Goal: Task Accomplishment & Management: Complete application form

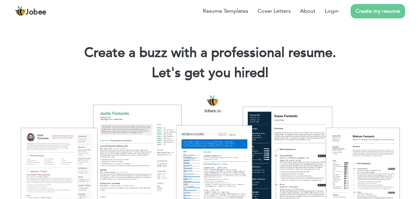
drag, startPoint x: 334, startPoint y: 11, endPoint x: 355, endPoint y: 13, distance: 21.6
click at [334, 11] on link "Login" at bounding box center [332, 11] width 14 height 8
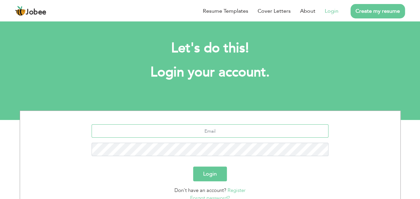
click at [224, 129] on input "text" at bounding box center [210, 130] width 237 height 13
type input "hafeez.rehman381@gmail.com"
click at [193, 166] on button "Login" at bounding box center [210, 173] width 34 height 15
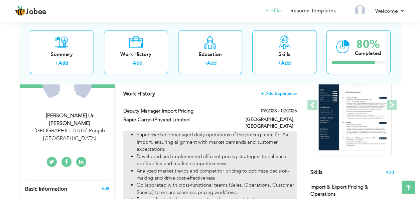
scroll to position [178, 0]
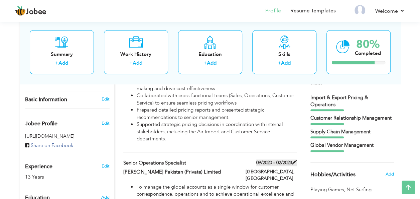
click at [293, 159] on span at bounding box center [294, 161] width 5 height 5
type input "Senior Operations Specialist"
type input "Kerry Freight Pakistan (Private) Limited"
type input "09/2020"
type input "02/2023"
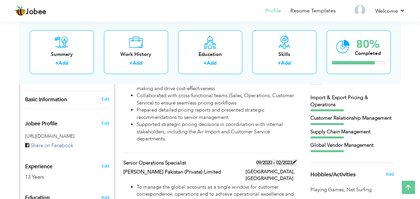
type input "Pakistan"
type input "Lahore"
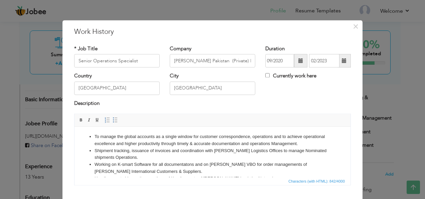
click at [344, 64] on span at bounding box center [344, 60] width 13 height 13
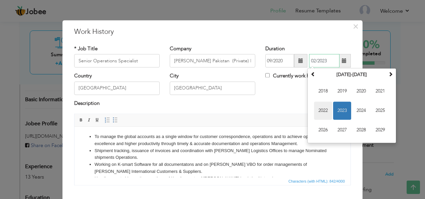
click at [314, 112] on span "2022" at bounding box center [323, 111] width 18 height 18
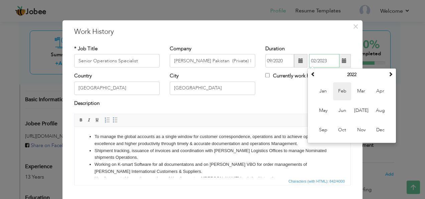
click at [338, 93] on span "Feb" at bounding box center [342, 91] width 18 height 18
type input "02/2022"
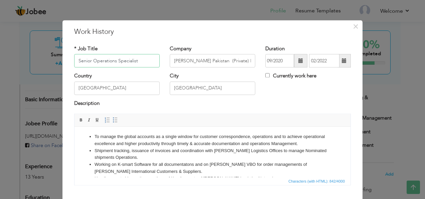
click at [148, 58] on input "Senior Operations Specialist" at bounding box center [117, 60] width 86 height 13
drag, startPoint x: 144, startPoint y: 60, endPoint x: 116, endPoint y: 57, distance: 28.8
click at [116, 57] on input "Senior Operations Specialist" at bounding box center [117, 60] width 86 height 13
click at [118, 58] on input "Senior Operations executive" at bounding box center [117, 60] width 86 height 13
click at [116, 60] on input "Senior Operations executive" at bounding box center [117, 60] width 86 height 13
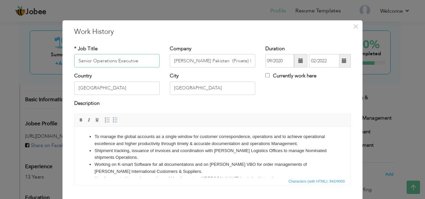
click at [140, 57] on input "Senior Operations Executive" at bounding box center [117, 60] width 86 height 13
type input "Senior Operations Executive"
click at [356, 25] on button "×" at bounding box center [355, 26] width 11 height 11
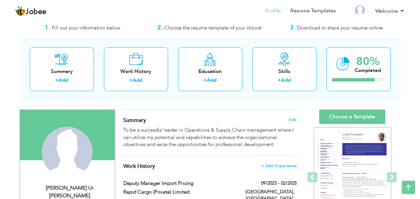
scroll to position [0, 0]
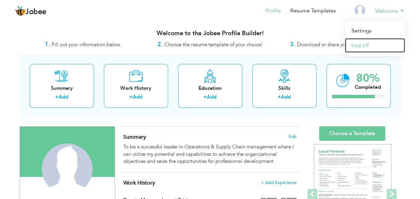
click at [358, 43] on link "Log off" at bounding box center [375, 45] width 60 height 14
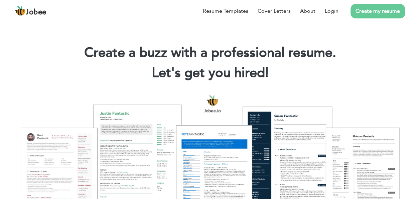
click at [387, 51] on h1 "Create a buzz with a professional resume." at bounding box center [210, 52] width 400 height 17
drag, startPoint x: 332, startPoint y: 13, endPoint x: 332, endPoint y: 19, distance: 6.4
click at [332, 13] on link "Login" at bounding box center [332, 11] width 14 height 8
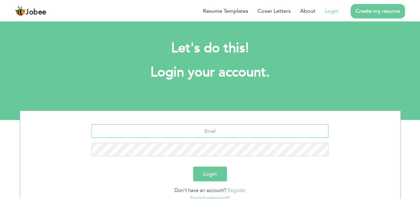
click at [211, 130] on input "text" at bounding box center [210, 130] width 237 height 13
type input "[EMAIL_ADDRESS][DOMAIN_NAME]"
click at [193, 166] on button "Login" at bounding box center [210, 173] width 34 height 15
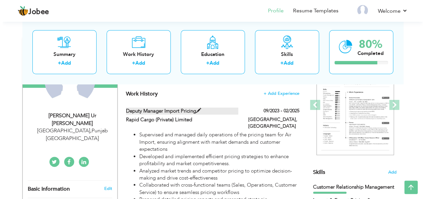
scroll to position [223, 0]
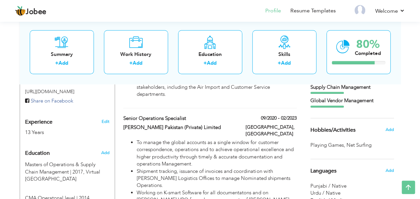
click at [294, 116] on div "Senior Operations Specialist 09/2020 - 02/2023" at bounding box center [209, 119] width 183 height 9
type input "Senior Operations Specialist"
type input "[PERSON_NAME] Pakistan (Private) Limited"
type input "09/2020"
type input "02/2023"
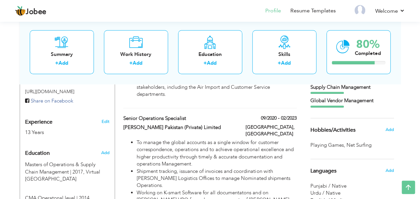
type input "[GEOGRAPHIC_DATA]"
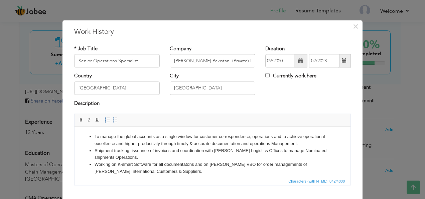
click at [344, 61] on span at bounding box center [344, 60] width 5 height 5
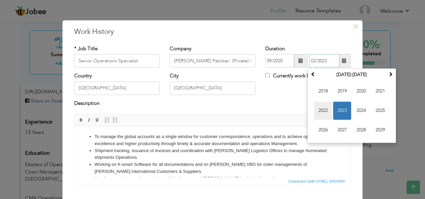
click at [323, 112] on span "2022" at bounding box center [323, 111] width 18 height 18
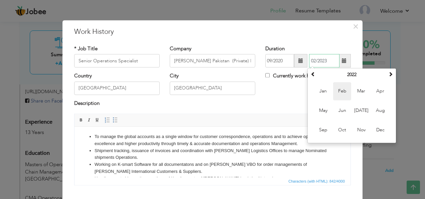
click at [339, 94] on span "Feb" at bounding box center [342, 91] width 18 height 18
type input "02/2022"
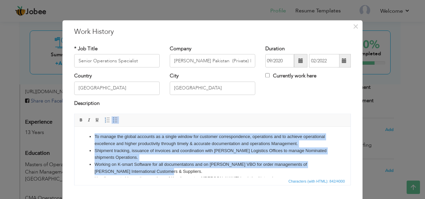
drag, startPoint x: 144, startPoint y: 170, endPoint x: 75, endPoint y: 128, distance: 81.2
click at [75, 128] on html "To manage the global accounts as a single window for customer correspondence, o…" at bounding box center [213, 164] width 276 height 76
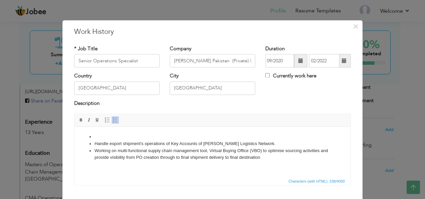
click at [256, 163] on html "Handle export shipment's operations of Key Accounts of Kerry Logistics Network.…" at bounding box center [213, 146] width 276 height 41
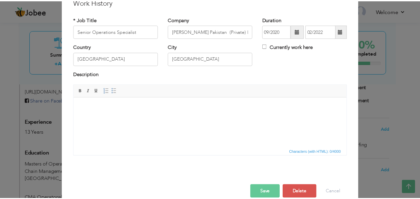
scroll to position [40, 0]
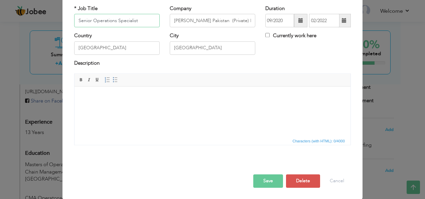
click at [146, 26] on input "Senior Operations Specialist" at bounding box center [117, 20] width 86 height 13
click at [265, 175] on button "Save" at bounding box center [268, 180] width 30 height 13
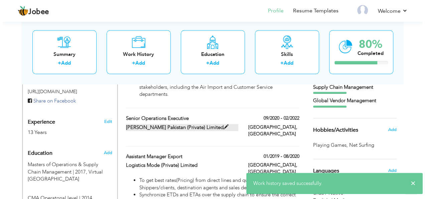
scroll to position [267, 0]
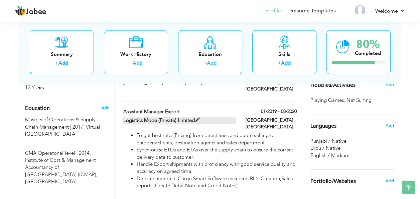
click at [196, 117] on span at bounding box center [197, 119] width 5 height 5
type input "Assistant Manager Export"
type input "Logistics Mode (Private) Limited"
type input "01/2019"
type input "08/2020"
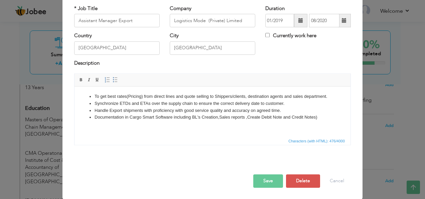
scroll to position [0, 0]
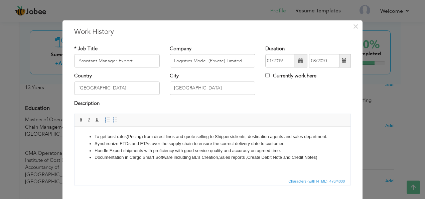
click at [231, 152] on li "Handle Export shipments with proficiency with good service quality and accuracy…" at bounding box center [213, 150] width 236 height 7
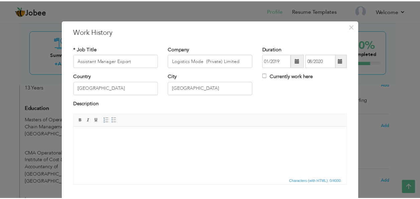
scroll to position [40, 0]
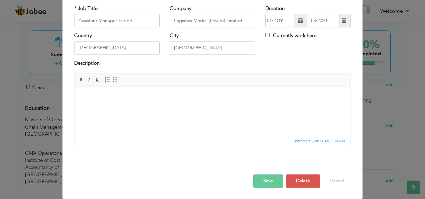
click at [270, 178] on button "Save" at bounding box center [268, 180] width 30 height 13
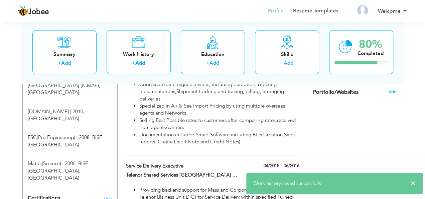
scroll to position [312, 0]
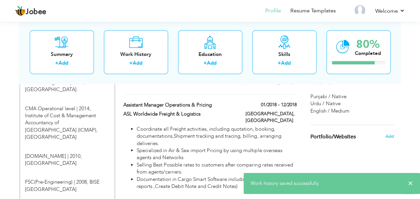
click at [219, 147] on li "Specialized in Air & Sea import Pricing by using multiple overseas agents and N…" at bounding box center [217, 154] width 160 height 14
type input "Assistant Manager Operations & Pricing"
type input "ASL Worldwide Freight & Logistics"
type input "01/2018"
type input "12/2018"
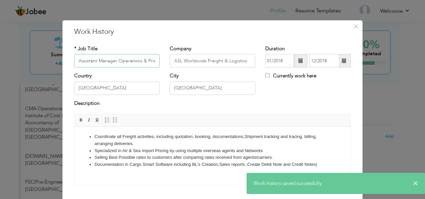
scroll to position [0, 6]
click at [167, 138] on li "Coordinate all Freight activities, including quotation, booking, documentations…" at bounding box center [213, 140] width 236 height 14
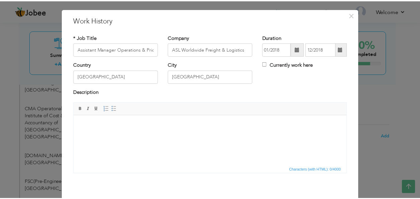
scroll to position [40, 0]
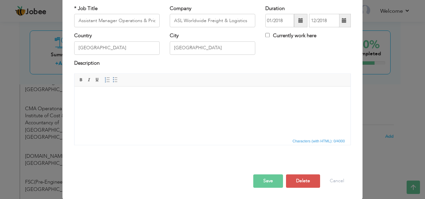
click at [265, 182] on button "Save" at bounding box center [268, 180] width 30 height 13
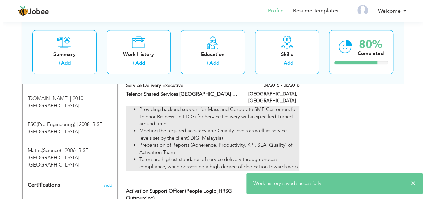
scroll to position [401, 0]
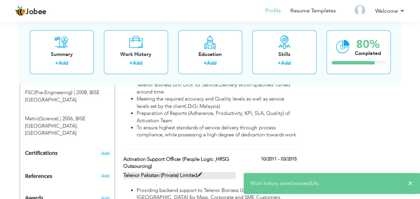
click at [179, 171] on label "Telenor Pakistan (Private) Limited" at bounding box center [179, 174] width 112 height 7
type input "Activation Support Officer (People Logic ,HRSG Outsourcing)"
type input "Telenor Pakistan (Private) Limited"
type input "10/2011"
type input "03/2015"
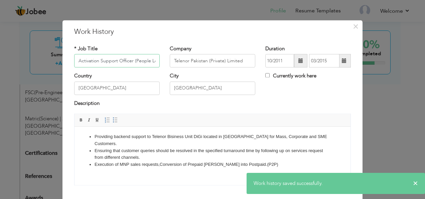
scroll to position [0, 49]
click at [181, 147] on li "Ensuring that customer queries should be resolved in the specified turnaround t…" at bounding box center [213, 154] width 236 height 14
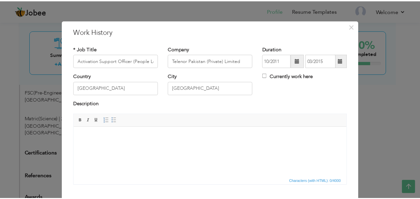
scroll to position [40, 0]
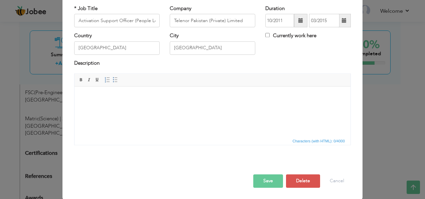
click at [269, 187] on div "Save Save and Continue Delete Cancel" at bounding box center [212, 173] width 287 height 37
click at [267, 182] on button "Save" at bounding box center [268, 180] width 30 height 13
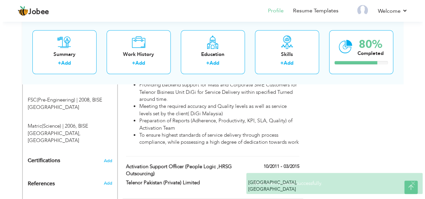
scroll to position [356, 0]
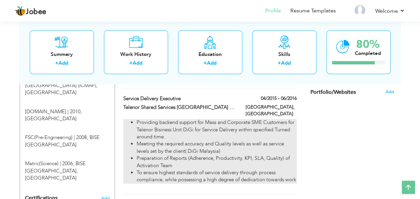
click at [258, 140] on li "Meeting the required accuracy and Quality levels as well as service levels set …" at bounding box center [217, 147] width 160 height 14
type input "Service Delivery Executive"
type input "Telenor Shared Services [GEOGRAPHIC_DATA] (Private) Limited"
type input "04/2015"
type input "06/2016"
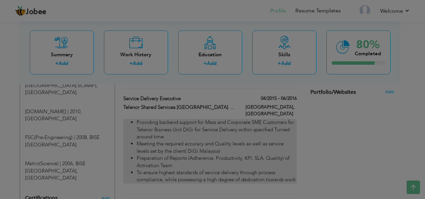
scroll to position [0, 0]
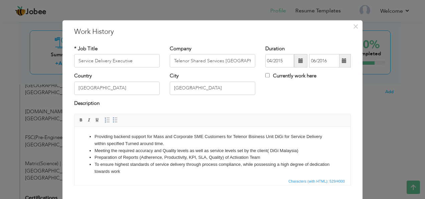
click at [220, 141] on li "Providing backend support for Mass and Corporate SME Customers for Telenor Bisi…" at bounding box center [213, 140] width 236 height 14
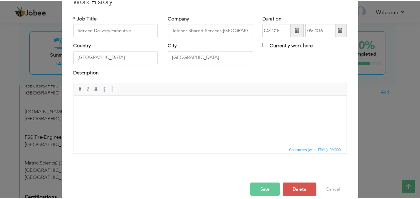
scroll to position [40, 0]
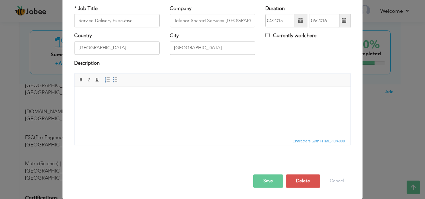
click at [262, 175] on button "Save" at bounding box center [268, 180] width 30 height 13
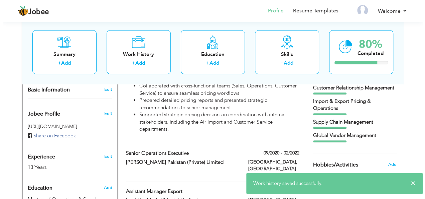
scroll to position [178, 0]
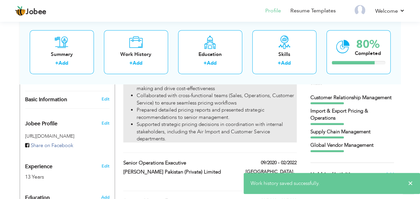
click at [218, 106] on li "Prepared detailed pricing reports and presented strategic recommendations to se…" at bounding box center [217, 113] width 160 height 14
type input "Deputy Manager Import Pricing"
type input "Rapid Cargo (Private) Limited"
type input "09/2023"
type input "02/2025"
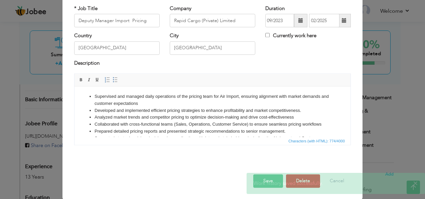
scroll to position [0, 0]
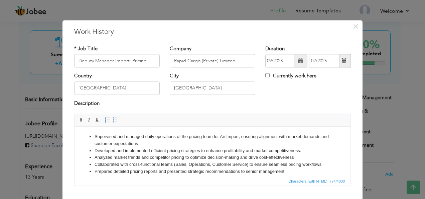
click at [198, 151] on li "Developed and implemented efficient pricing strategies to enhance profitability…" at bounding box center [213, 150] width 236 height 7
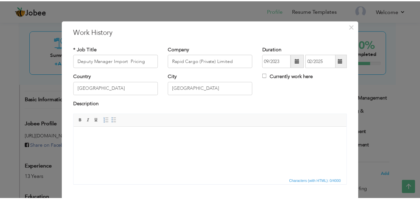
scroll to position [40, 0]
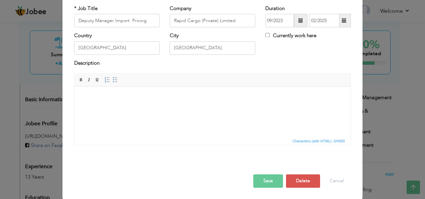
click at [273, 178] on button "Save" at bounding box center [268, 180] width 30 height 13
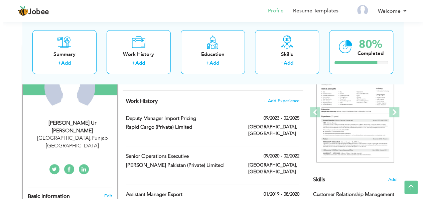
scroll to position [89, 0]
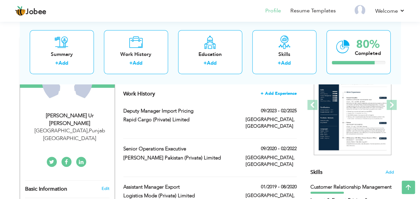
click at [285, 92] on span "+ Add Experience" at bounding box center [279, 93] width 36 height 5
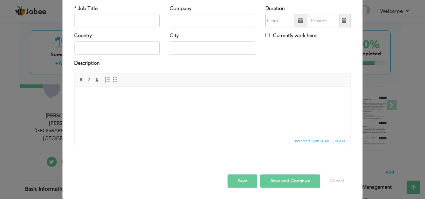
scroll to position [0, 0]
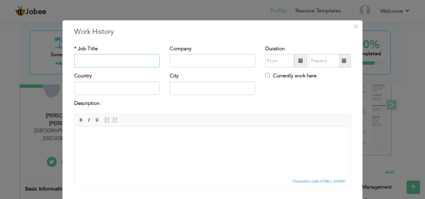
click at [109, 56] on input "text" at bounding box center [117, 60] width 86 height 13
click at [108, 60] on input "Asst. Manager Pricing" at bounding box center [117, 60] width 86 height 13
type input "Asst. Manager Pricing"
click at [198, 62] on input "text" at bounding box center [213, 60] width 86 height 13
paste input "CEI SUPPLY CHAIN PVT LTD PARTNERS OF DB SCHENKER"
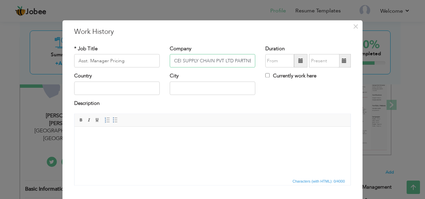
click at [251, 61] on input "CEI SUPPLY CHAIN PVT LTD PARTNERS OF DB SCHENKER" at bounding box center [213, 60] width 86 height 13
click at [249, 58] on input "CEI SUPPLY CHAIN PVT LTD PARTNERS OF DB SCHENKER" at bounding box center [213, 60] width 86 height 13
paste input "NETWORK"
type input "CEI SUPPLY CHAIN PVT LTD PARTNERS OF [PERSON_NAME] NETWORK"
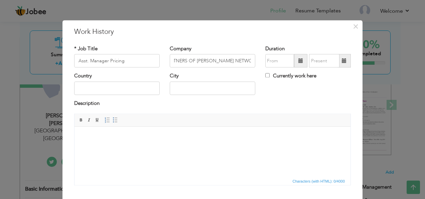
scroll to position [0, 0]
click at [302, 60] on span at bounding box center [300, 60] width 13 height 13
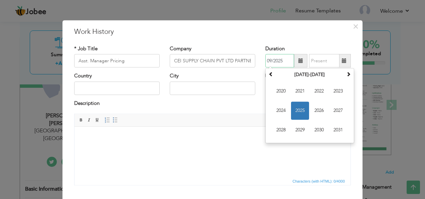
click at [299, 112] on span "2025" at bounding box center [300, 111] width 18 height 18
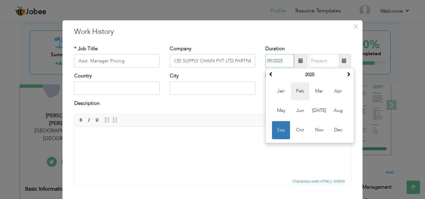
click at [299, 91] on span "Feb" at bounding box center [300, 91] width 18 height 18
type input "02/2025"
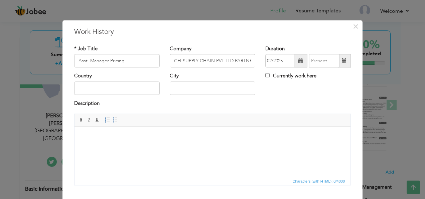
click at [269, 75] on label "Currently work here" at bounding box center [290, 76] width 51 height 7
click at [269, 75] on input "Currently work here" at bounding box center [267, 75] width 4 height 4
checkbox input "true"
click at [132, 95] on div "Country" at bounding box center [117, 86] width 96 height 27
click at [129, 88] on input "text" at bounding box center [117, 87] width 86 height 13
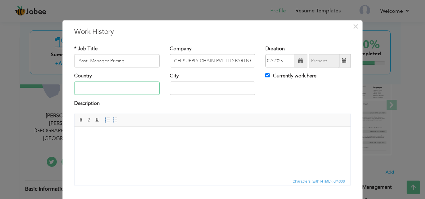
type input "[GEOGRAPHIC_DATA]"
click at [207, 88] on input "text" at bounding box center [213, 87] width 86 height 13
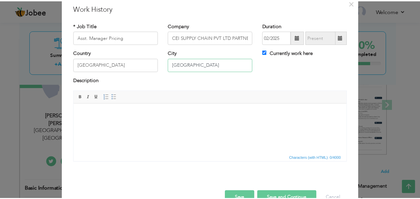
scroll to position [40, 0]
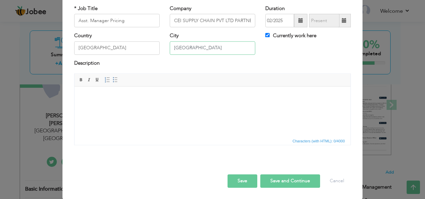
type input "[GEOGRAPHIC_DATA]"
click at [239, 178] on button "Save" at bounding box center [243, 180] width 30 height 13
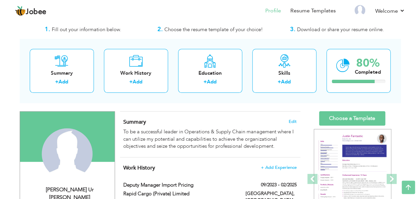
scroll to position [0, 0]
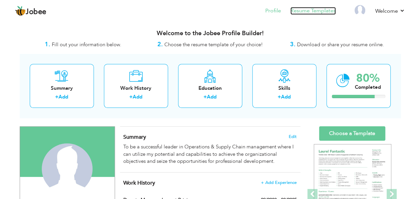
click at [318, 9] on link "Resume Templates" at bounding box center [312, 11] width 45 height 8
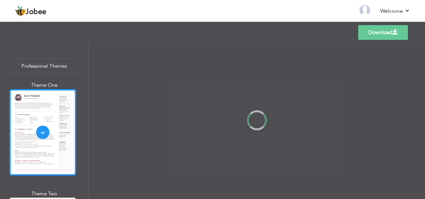
scroll to position [89, 0]
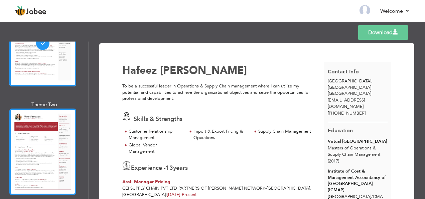
click at [53, 147] on div at bounding box center [42, 151] width 67 height 86
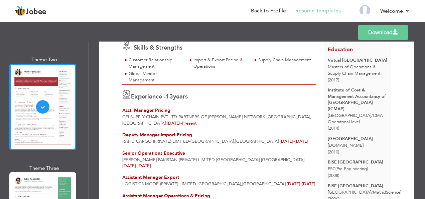
scroll to position [178, 0]
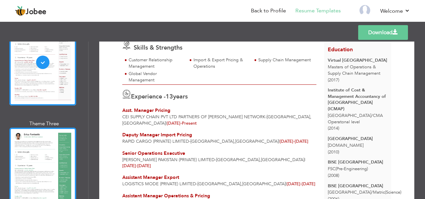
click at [49, 141] on div at bounding box center [42, 170] width 67 height 86
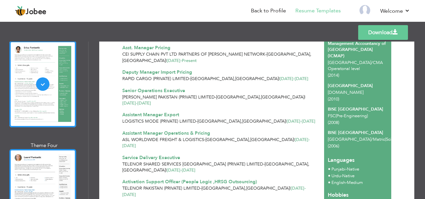
scroll to position [267, 0]
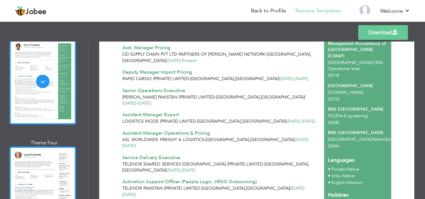
click at [42, 151] on div at bounding box center [42, 189] width 67 height 86
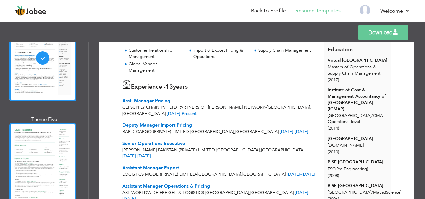
scroll to position [401, 0]
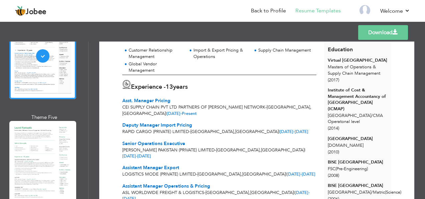
drag, startPoint x: 34, startPoint y: 149, endPoint x: 60, endPoint y: 150, distance: 25.4
click at [34, 149] on div at bounding box center [42, 164] width 67 height 86
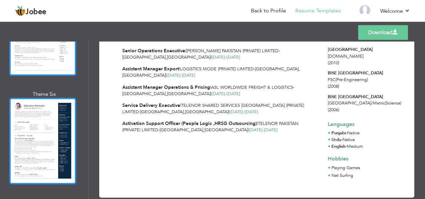
scroll to position [535, 0]
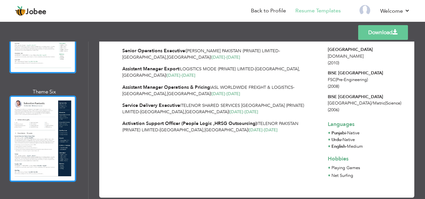
click at [53, 151] on div at bounding box center [42, 138] width 67 height 86
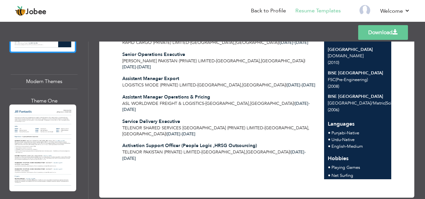
scroll to position [668, 0]
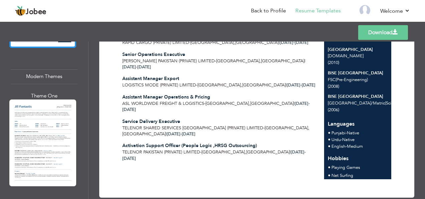
click at [49, 143] on div at bounding box center [42, 142] width 67 height 86
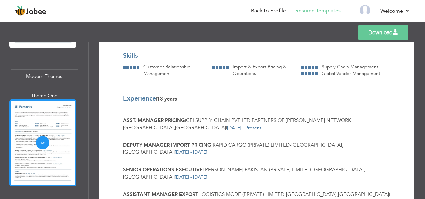
scroll to position [757, 0]
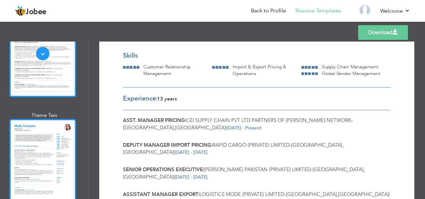
click at [43, 139] on div at bounding box center [42, 162] width 67 height 86
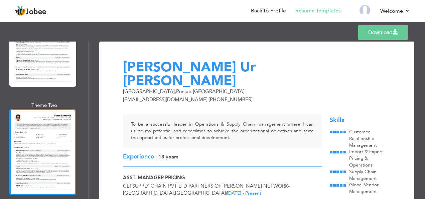
scroll to position [2744, 0]
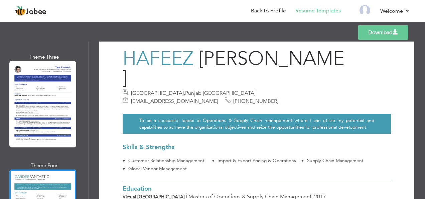
scroll to position [0, 0]
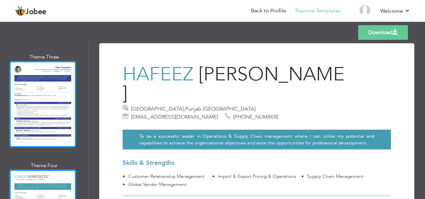
click at [48, 64] on div at bounding box center [42, 104] width 67 height 86
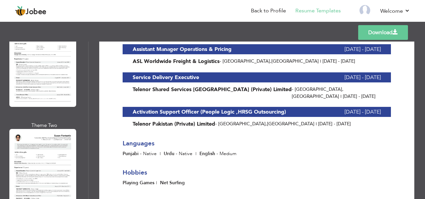
scroll to position [2566, 0]
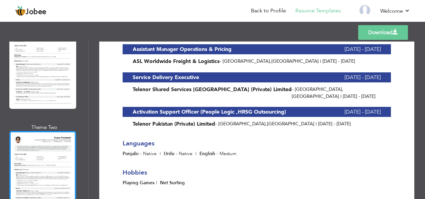
click at [45, 131] on div at bounding box center [42, 174] width 67 height 86
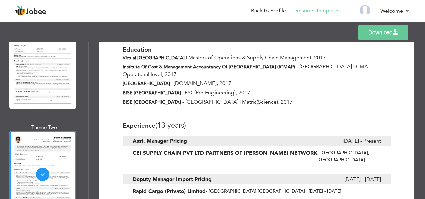
scroll to position [89, 0]
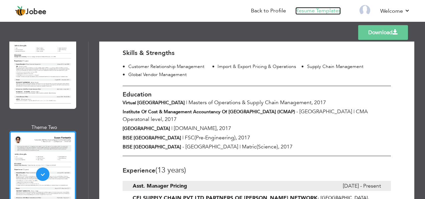
click at [313, 8] on link "Resume Templates" at bounding box center [317, 11] width 45 height 8
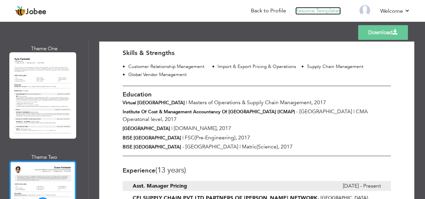
scroll to position [2477, 0]
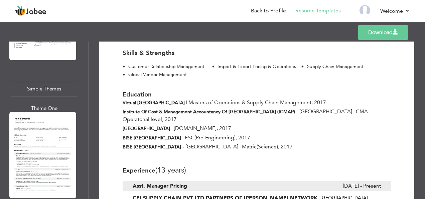
click at [49, 112] on div at bounding box center [42, 155] width 67 height 86
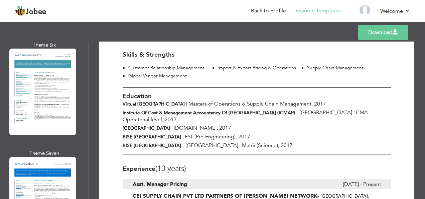
scroll to position [2209, 0]
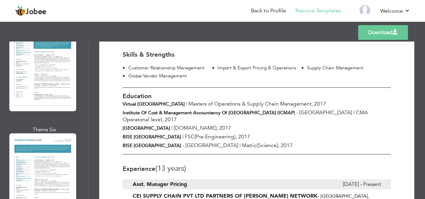
click at [48, 133] on div at bounding box center [42, 176] width 67 height 86
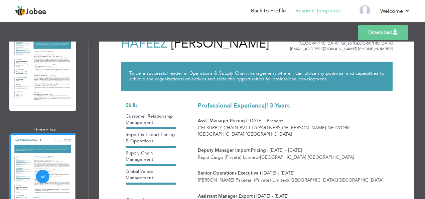
scroll to position [0, 0]
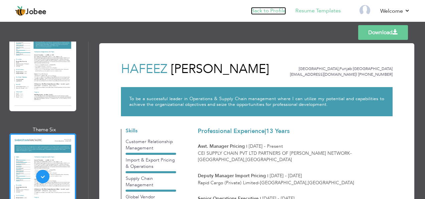
click at [286, 12] on link "Back to Profile" at bounding box center [268, 11] width 35 height 8
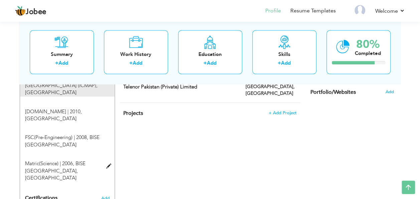
scroll to position [399, 0]
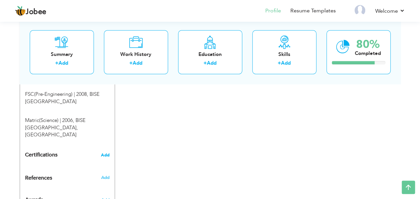
click at [102, 152] on span "Add" at bounding box center [105, 154] width 9 height 5
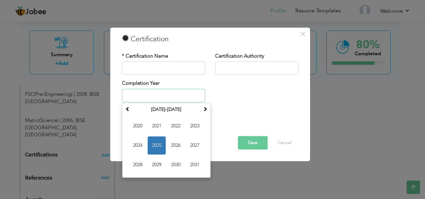
type input "2025"
click at [170, 94] on input "2025" at bounding box center [163, 95] width 83 height 13
click at [283, 92] on div "Completion Year 2025 September 2025 Su Mo Tu We Th Fr Sa 31 1 2 3 4 5 6 7 8 9 1…" at bounding box center [210, 93] width 187 height 27
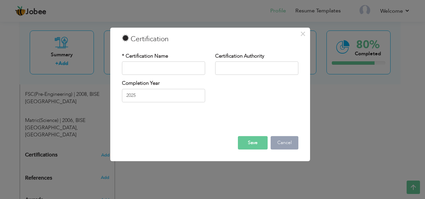
click at [287, 138] on button "Cancel" at bounding box center [285, 142] width 28 height 13
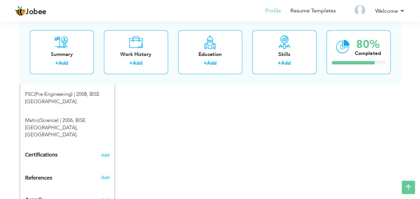
click at [106, 197] on span "Add" at bounding box center [105, 200] width 9 height 6
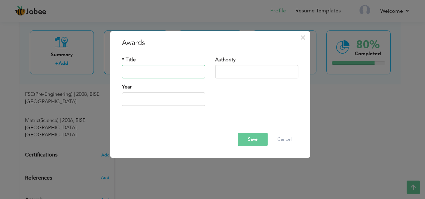
click at [187, 72] on input "text" at bounding box center [163, 71] width 83 height 13
click at [241, 72] on input "text" at bounding box center [256, 71] width 83 height 13
type input "2025"
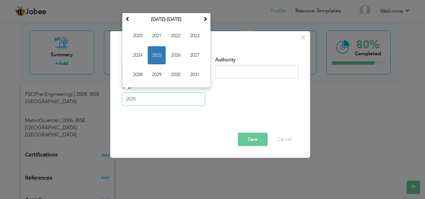
click at [170, 99] on input "2025" at bounding box center [163, 98] width 83 height 13
click at [258, 97] on div "Year 2025 September 2025 Su Mo Tu We Th Fr Sa 31 1 2 3 4 5 6 7 8 9 10 11 12 13 …" at bounding box center [210, 97] width 187 height 27
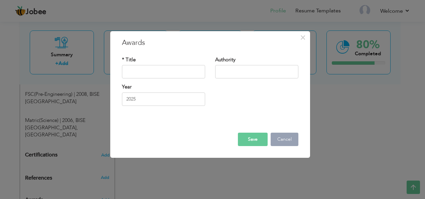
click at [285, 138] on button "Cancel" at bounding box center [285, 138] width 28 height 13
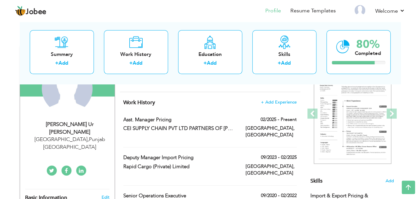
scroll to position [0, 0]
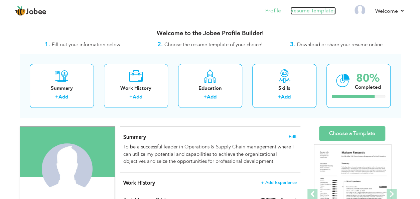
click at [314, 9] on link "Resume Templates" at bounding box center [312, 11] width 45 height 8
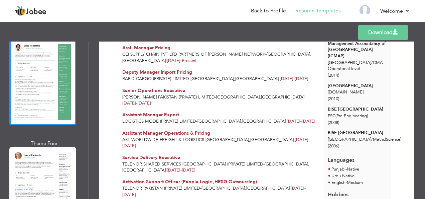
scroll to position [312, 0]
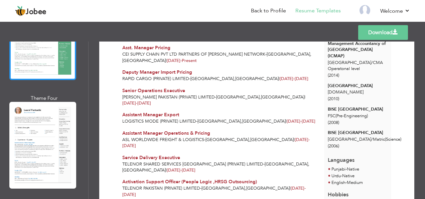
click at [41, 135] on div at bounding box center [42, 145] width 67 height 86
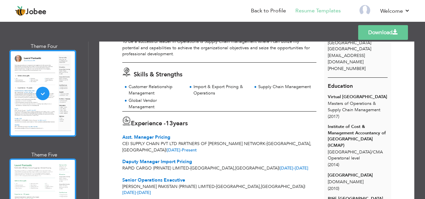
scroll to position [401, 0]
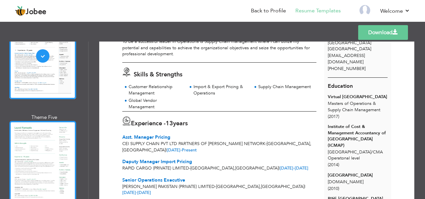
click at [42, 138] on div at bounding box center [42, 164] width 67 height 86
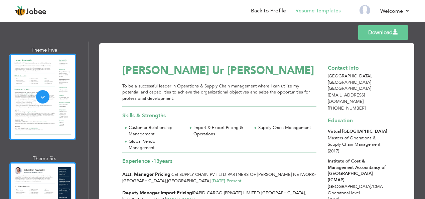
scroll to position [490, 0]
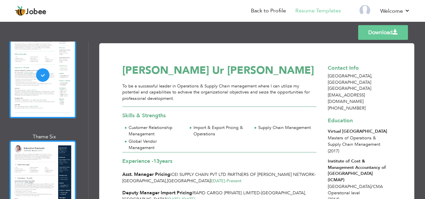
click at [45, 144] on div at bounding box center [42, 183] width 67 height 86
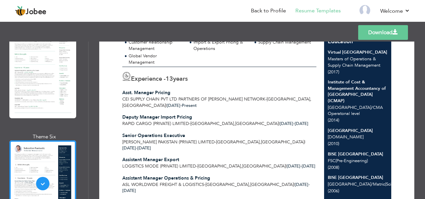
scroll to position [44, 0]
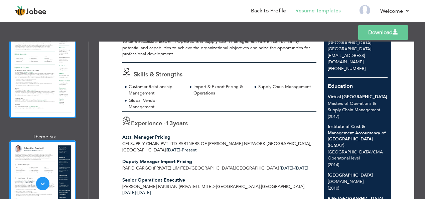
click at [35, 76] on div at bounding box center [42, 75] width 67 height 86
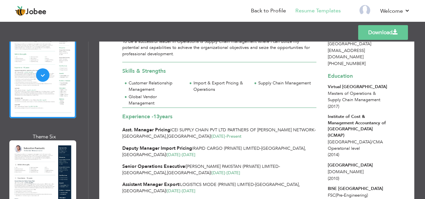
scroll to position [0, 0]
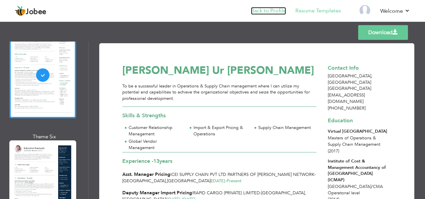
click at [271, 11] on link "Back to Profile" at bounding box center [268, 11] width 35 height 8
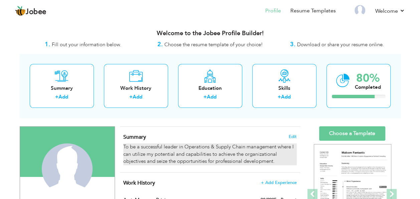
click at [291, 145] on div "To be a successful leader in Operations & Supply Chain management where I can u…" at bounding box center [209, 153] width 173 height 21
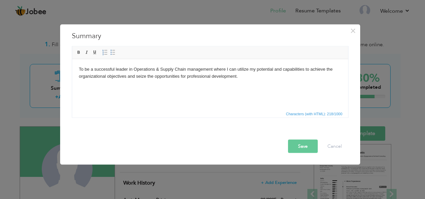
click at [154, 67] on body "To be a successful leader in Operations & Supply Chain management where I can u…" at bounding box center [210, 73] width 263 height 14
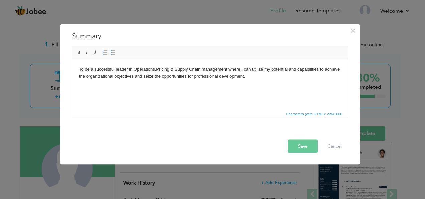
click at [312, 143] on button "Save" at bounding box center [303, 145] width 30 height 13
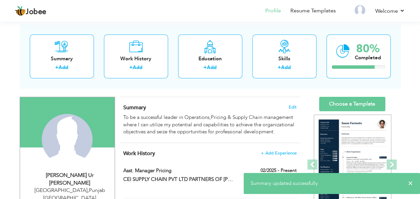
scroll to position [44, 0]
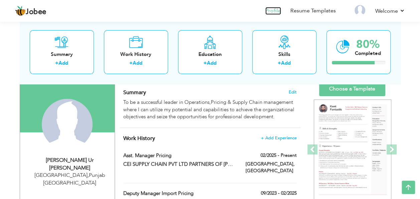
click at [271, 11] on link "Profile" at bounding box center [273, 11] width 16 height 8
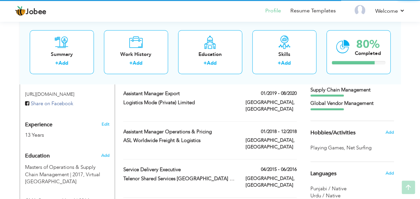
scroll to position [223, 0]
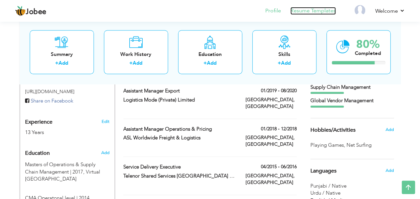
click at [303, 12] on link "Resume Templates" at bounding box center [312, 11] width 45 height 8
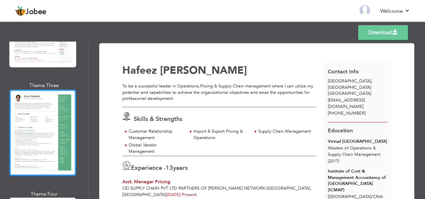
scroll to position [223, 0]
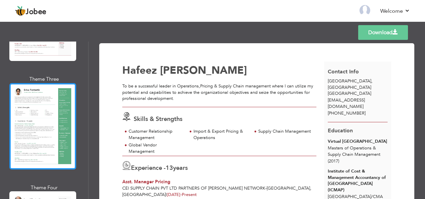
click at [50, 140] on div at bounding box center [42, 126] width 67 height 86
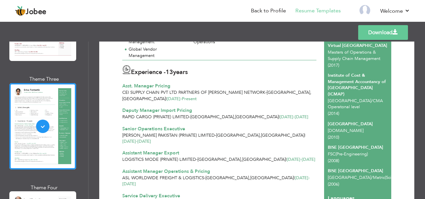
scroll to position [81, 0]
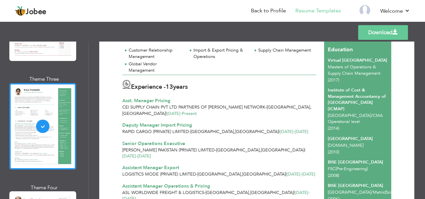
click at [378, 36] on link "Download" at bounding box center [383, 32] width 50 height 15
